Goal: Answer question/provide support: Answer question/provide support

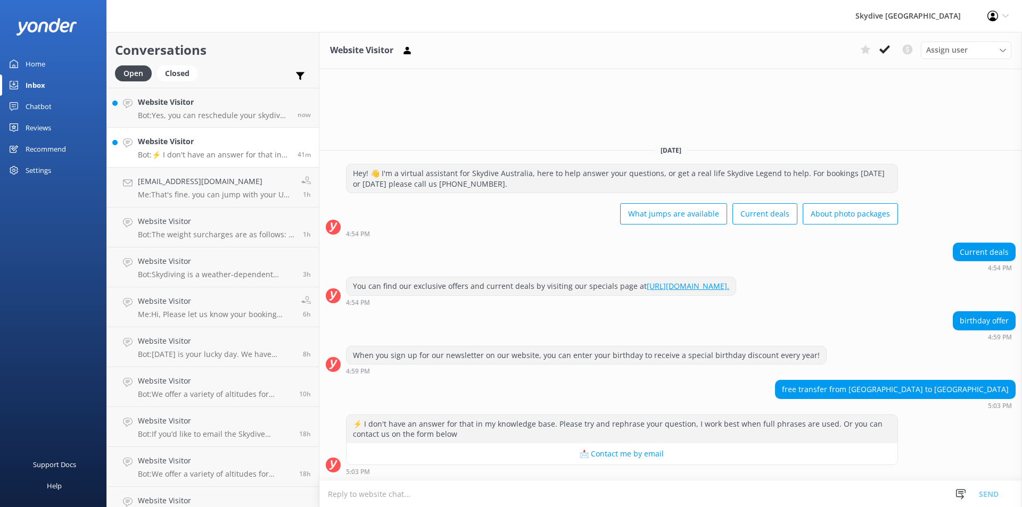
click at [204, 151] on p "Bot: ⚡ I don't have an answer for that in my knowledge base. Please try and rep…" at bounding box center [214, 155] width 152 height 10
click at [186, 142] on h4 "Website Visitor" at bounding box center [214, 142] width 152 height 12
click at [182, 142] on h4 "Website Visitor" at bounding box center [214, 142] width 152 height 12
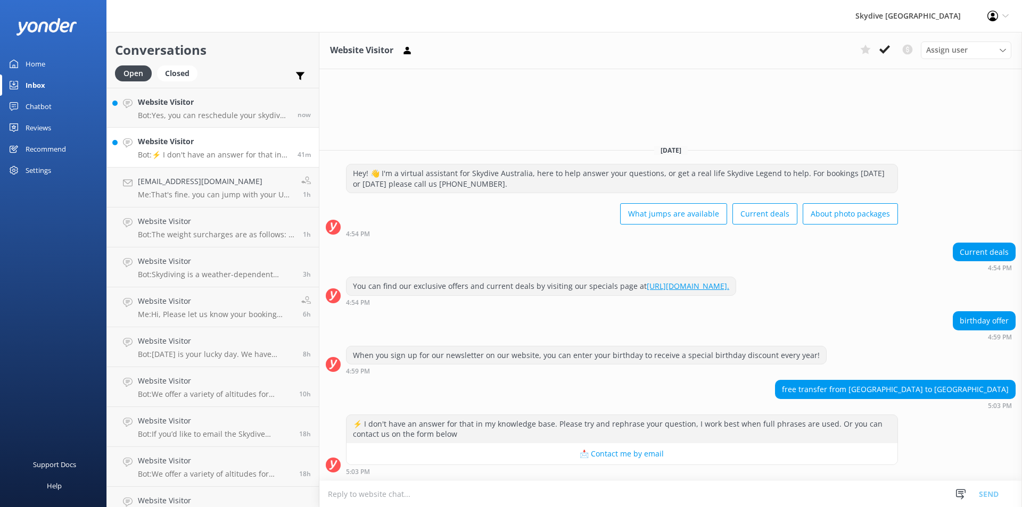
click at [182, 142] on h4 "Website Visitor" at bounding box center [214, 142] width 152 height 12
click at [381, 500] on textarea at bounding box center [670, 494] width 703 height 26
drag, startPoint x: 855, startPoint y: 390, endPoint x: 1014, endPoint y: 384, distance: 158.7
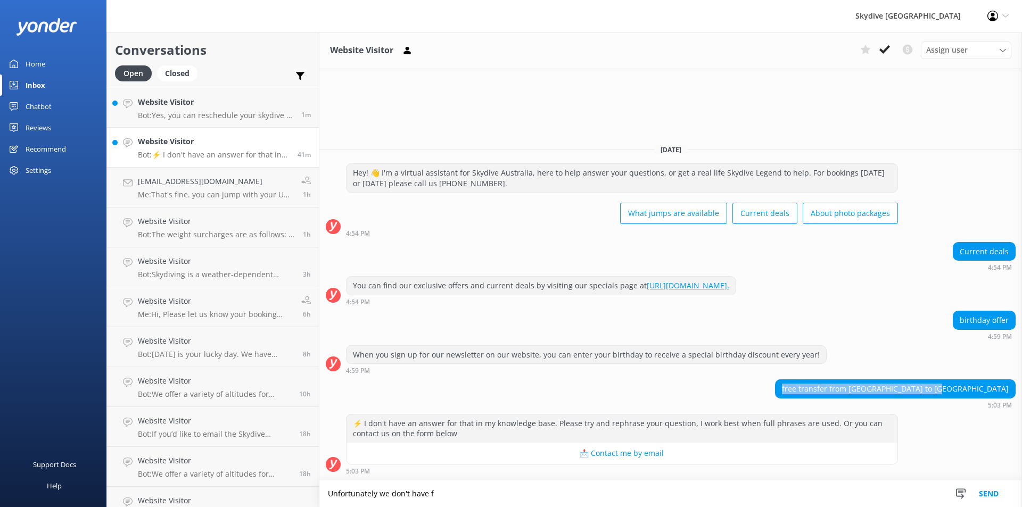
click at [1014, 384] on div "free transfer from [GEOGRAPHIC_DATA] to [GEOGRAPHIC_DATA]" at bounding box center [896, 389] width 240 height 18
copy div "free transfer from [GEOGRAPHIC_DATA] to [GEOGRAPHIC_DATA]"
click at [455, 492] on textarea "Unfortunately we don't have f" at bounding box center [670, 494] width 703 height 27
paste textarea "free transfer from [GEOGRAPHIC_DATA] to [GEOGRAPHIC_DATA]"
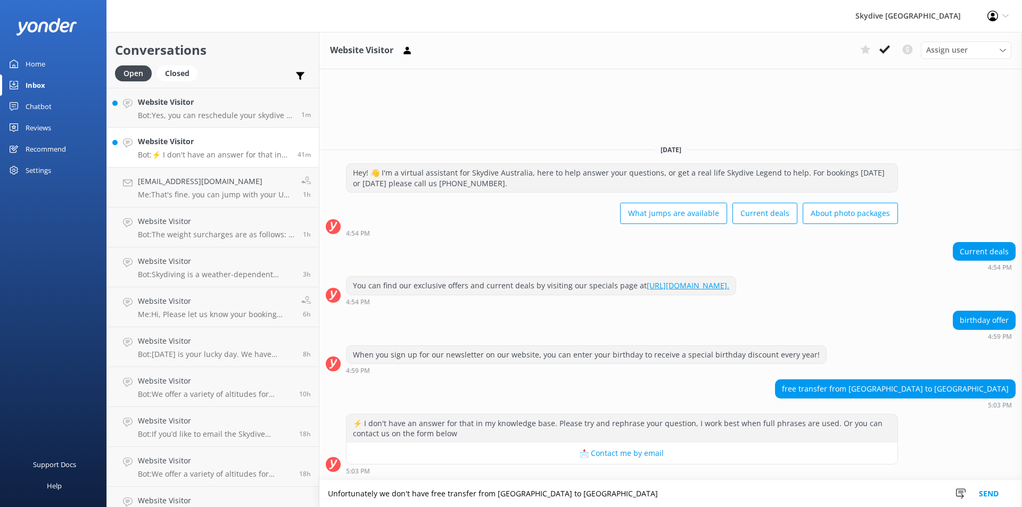
click at [548, 498] on textarea "Unfortunately we don't have free transfer from [GEOGRAPHIC_DATA] to [GEOGRAPHIC…" at bounding box center [670, 494] width 703 height 27
click at [566, 491] on textarea "Unfortunately we don't have free transfer from [GEOGRAPHIC_DATA] to the gold co…" at bounding box center [670, 494] width 703 height 27
click at [584, 491] on textarea "Unfortunately we don't have free transfer from [GEOGRAPHIC_DATA] to the gold co…" at bounding box center [670, 494] width 703 height 27
click at [567, 496] on textarea "Unfortunately we don't have free transfer from [GEOGRAPHIC_DATA] to the [GEOGRA…" at bounding box center [670, 494] width 703 height 27
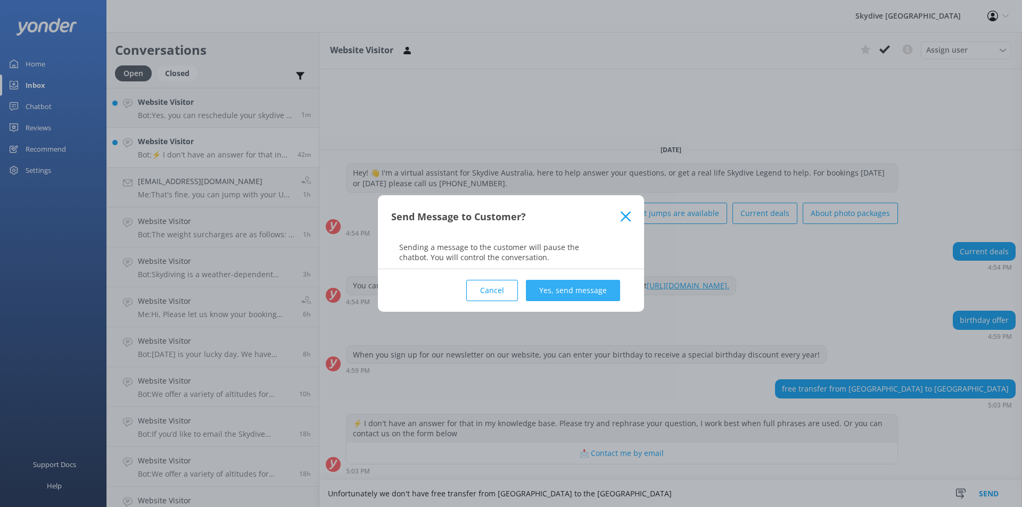
type textarea "Unfortunately we don't have free transfer from [GEOGRAPHIC_DATA] to the [GEOGRA…"
click at [565, 291] on button "Yes, send message" at bounding box center [573, 290] width 94 height 21
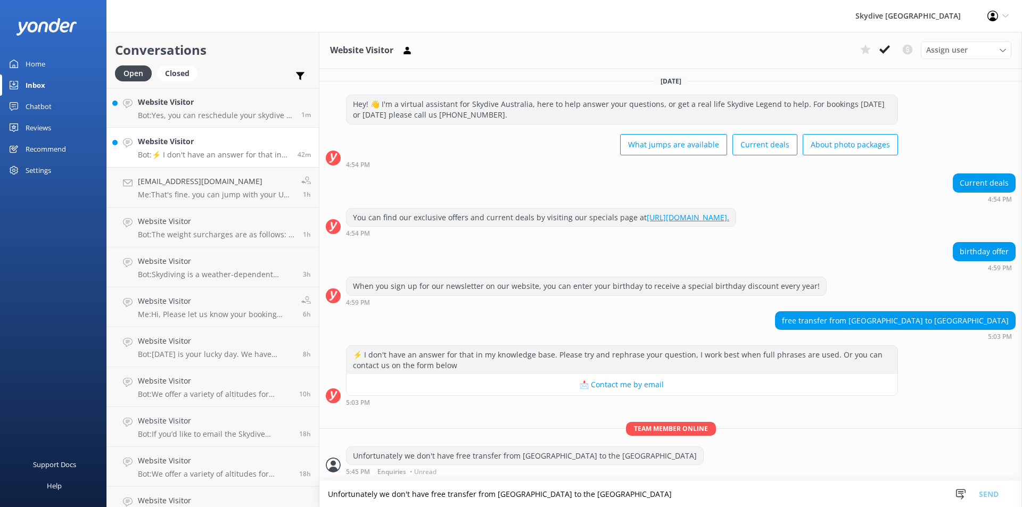
click at [202, 144] on h4 "Website Visitor" at bounding box center [214, 142] width 152 height 12
click at [202, 113] on p "Bot: Yes, you can reschedule your skydive to an alternative date if you provide…" at bounding box center [215, 116] width 155 height 10
